Goal: Transaction & Acquisition: Purchase product/service

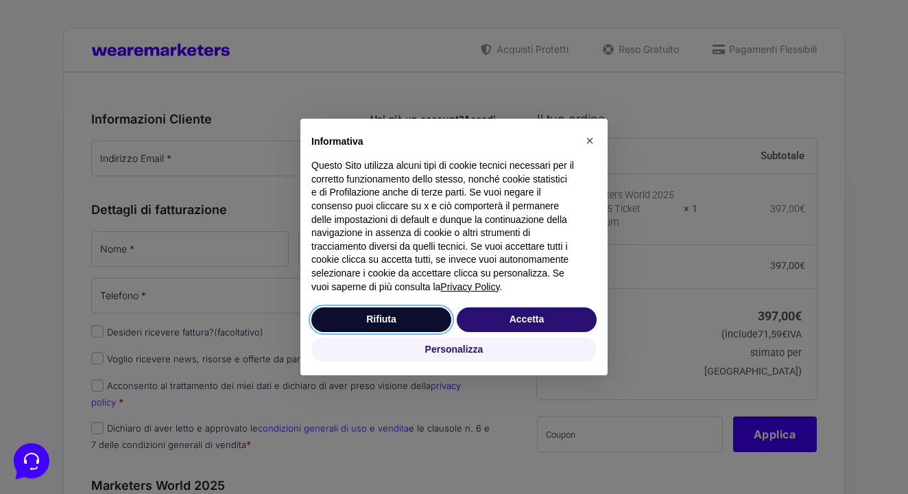
click at [366, 326] on button "Rifiuta" at bounding box center [381, 319] width 140 height 25
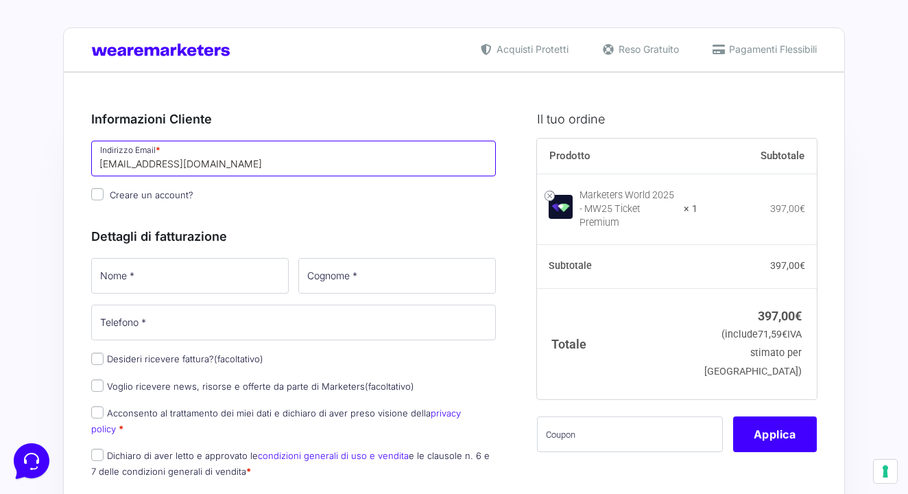
type input "[EMAIL_ADDRESS][DOMAIN_NAME]"
click at [137, 257] on p "Nome *" at bounding box center [189, 276] width 207 height 40
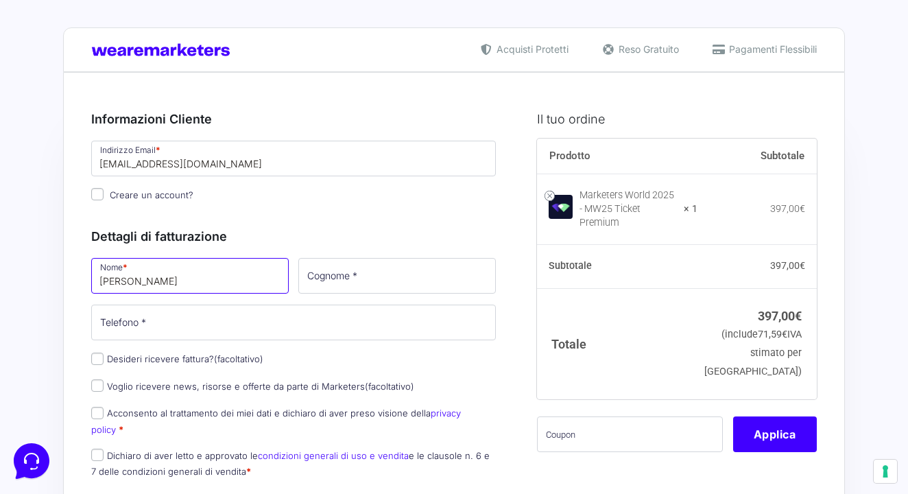
type input "[PERSON_NAME]"
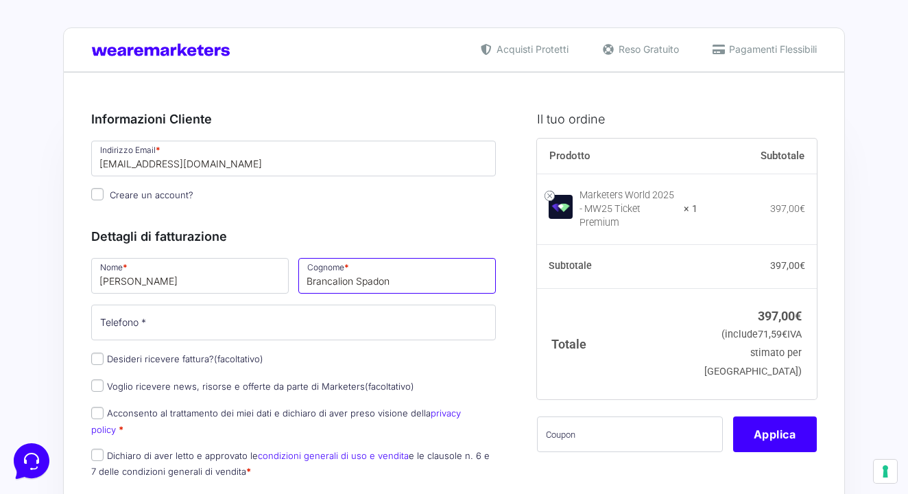
type input "Brancalion Spadon"
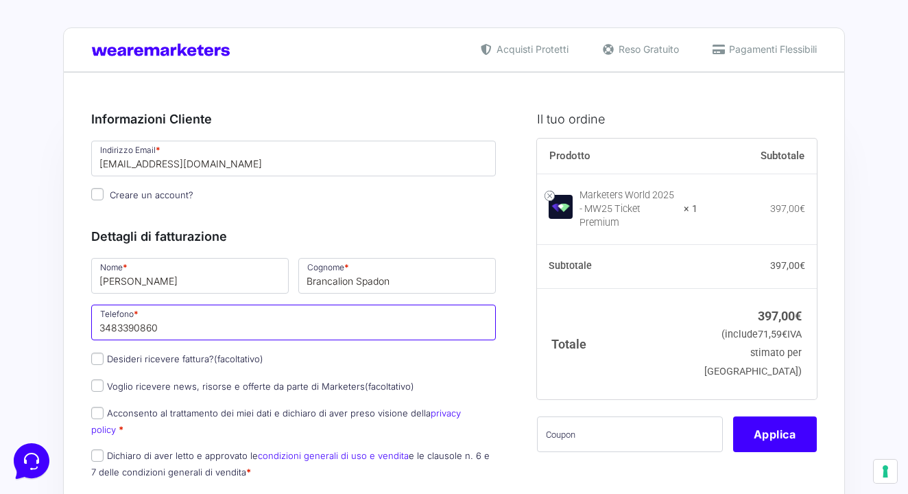
drag, startPoint x: 114, startPoint y: 329, endPoint x: 259, endPoint y: 329, distance: 144.8
click at [259, 329] on input "3483390860" at bounding box center [293, 323] width 405 height 36
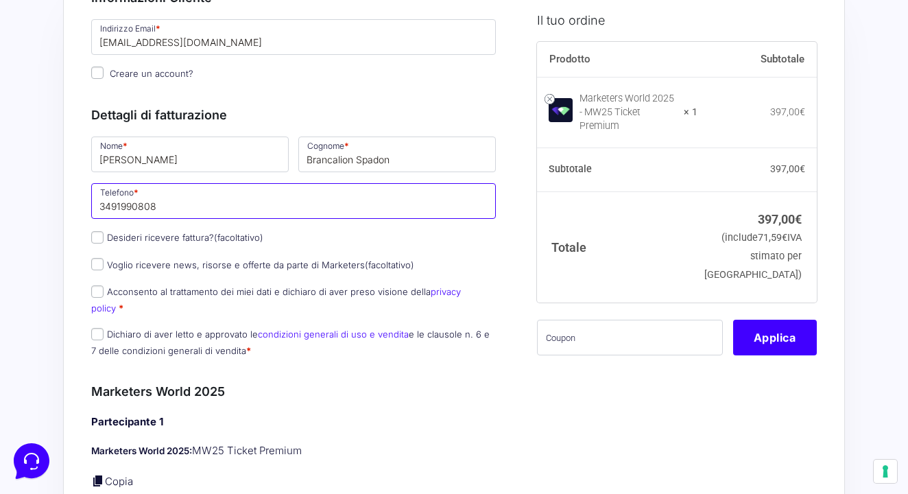
scroll to position [130, 0]
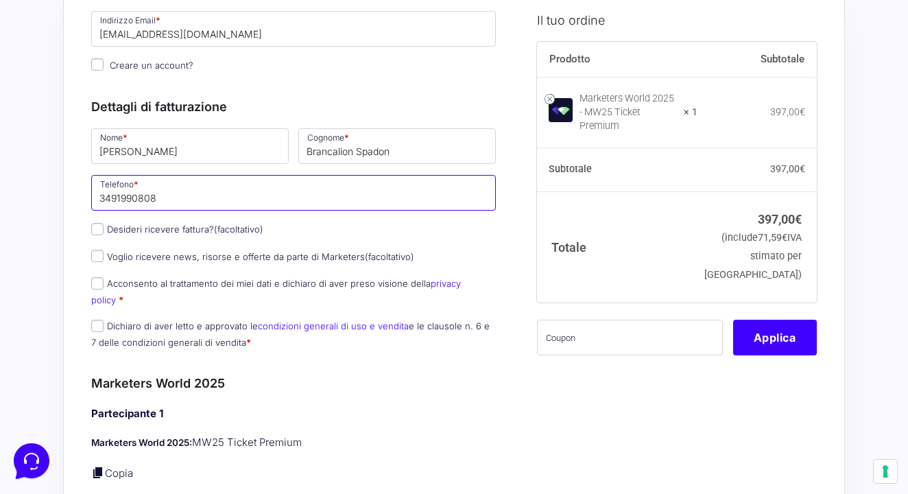
type input "3491990808"
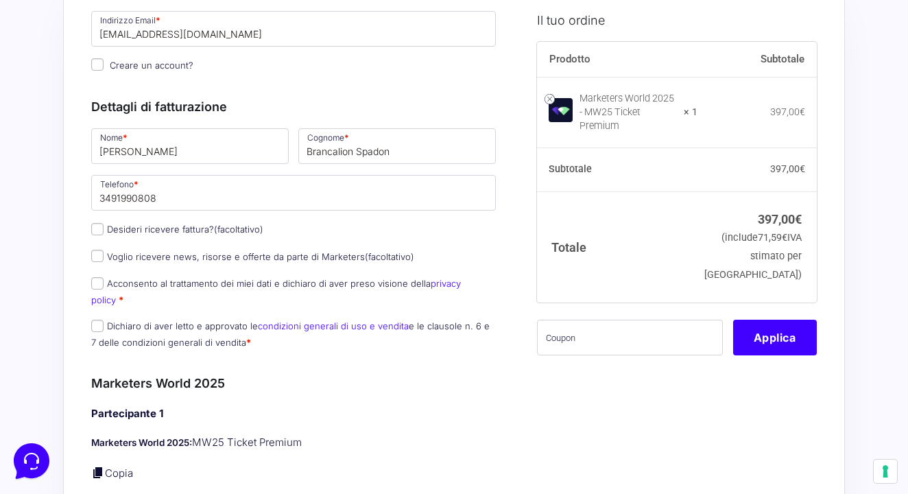
click at [98, 233] on input "Desideri ricevere fattura? (facoltativo)" at bounding box center [97, 229] width 12 height 12
checkbox input "true"
select select "IT"
type input "0000000"
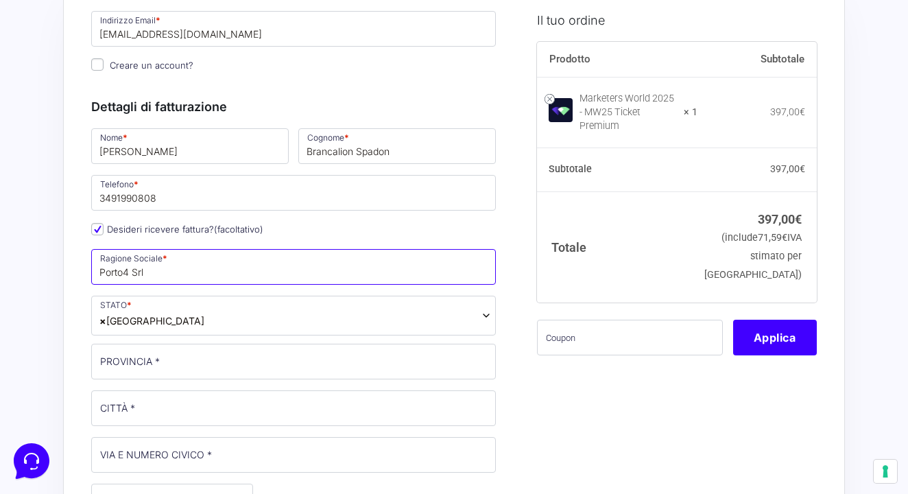
type input "Porto4 Srl"
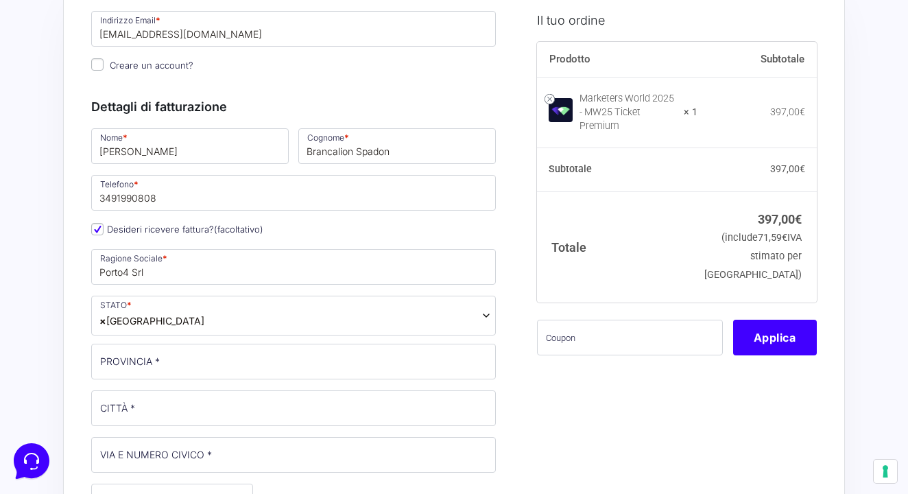
click at [163, 326] on span "× [GEOGRAPHIC_DATA]" at bounding box center [293, 316] width 405 height 40
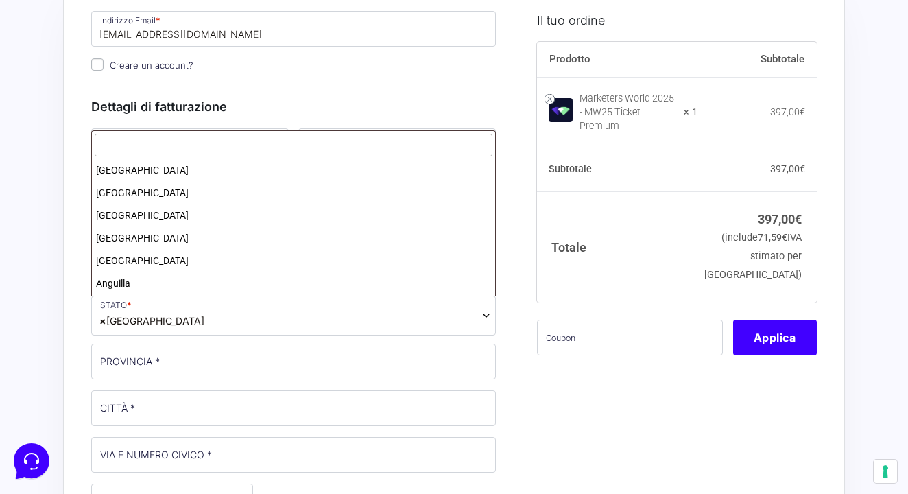
scroll to position [2604, 0]
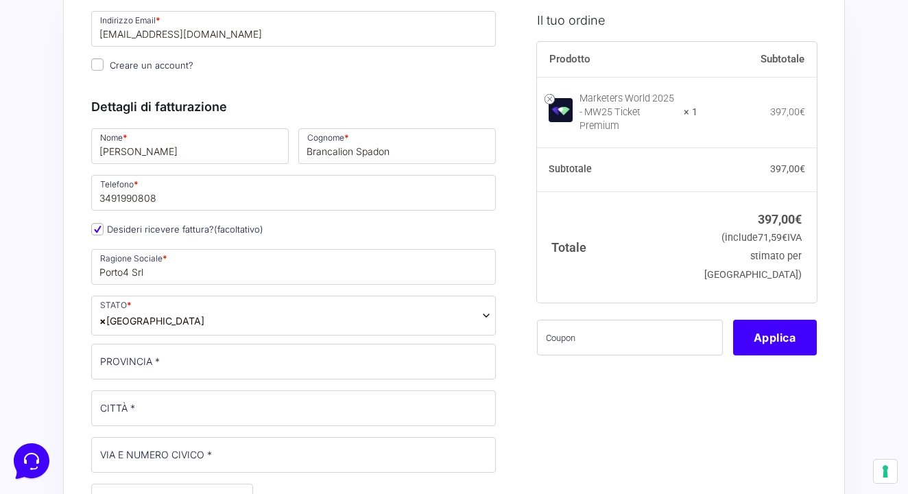
click at [163, 326] on span "× [GEOGRAPHIC_DATA]" at bounding box center [293, 316] width 405 height 40
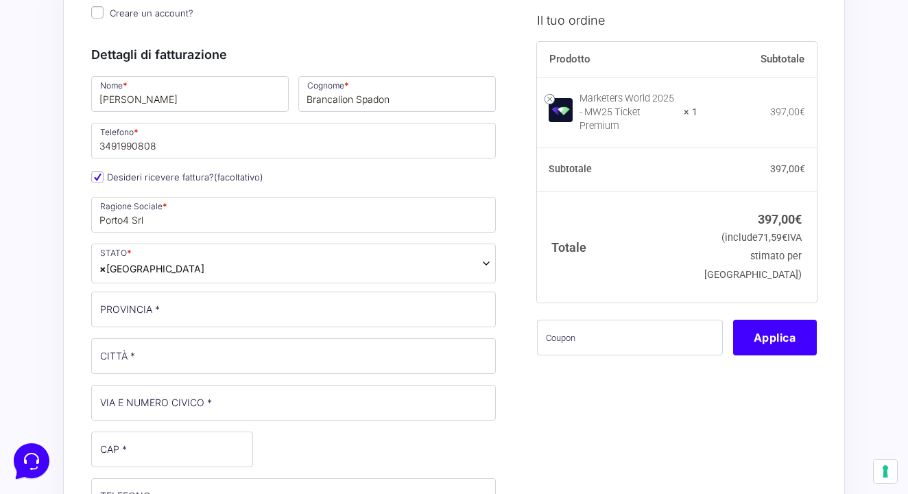
scroll to position [182, 0]
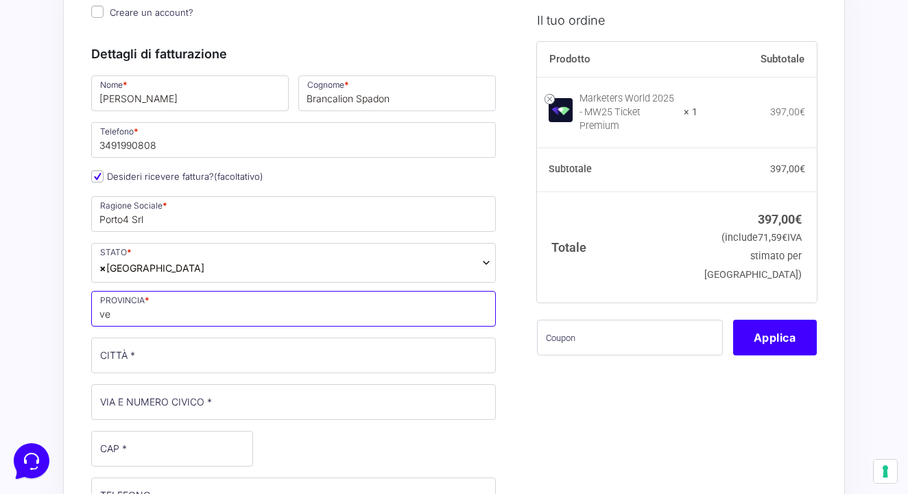
type input "v"
type input "[GEOGRAPHIC_DATA]"
